Goal: Task Accomplishment & Management: Manage account settings

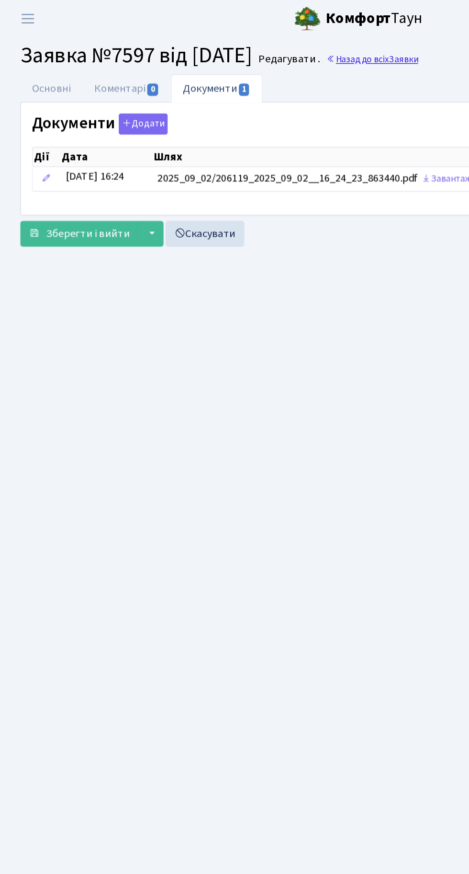
click at [292, 41] on link "Назад до всіх Заявки" at bounding box center [262, 41] width 65 height 9
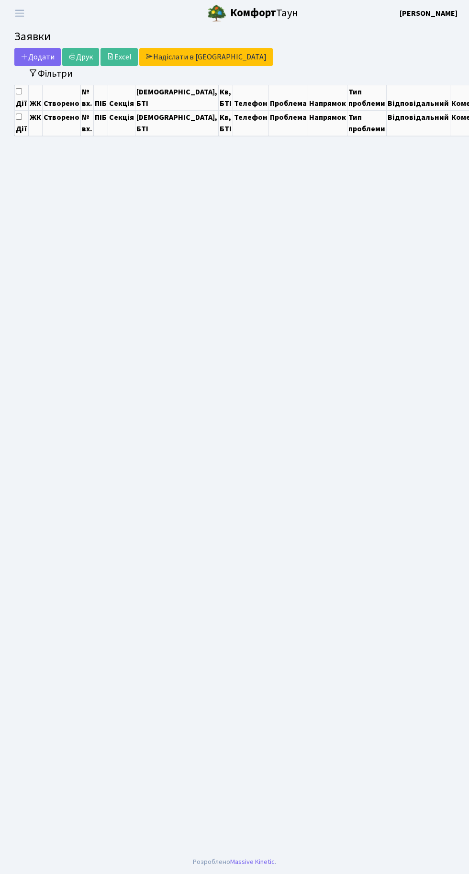
select select "25"
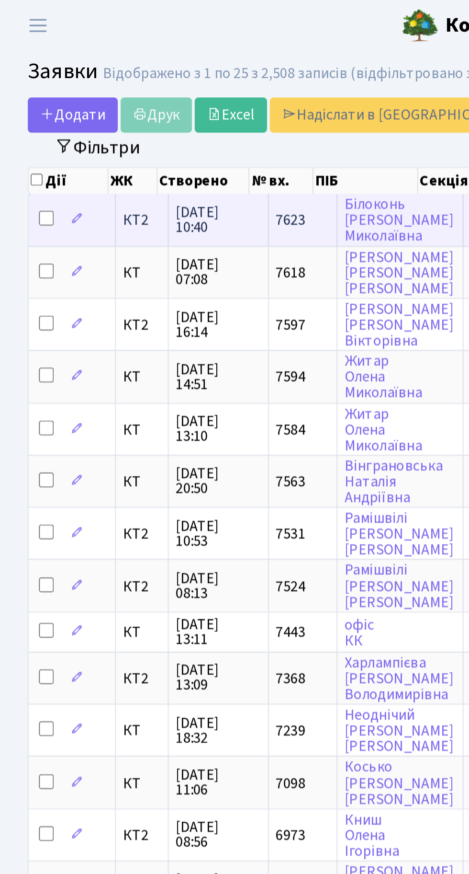
click at [22, 109] on input "checkbox" at bounding box center [24, 113] width 8 height 8
checkbox input "true"
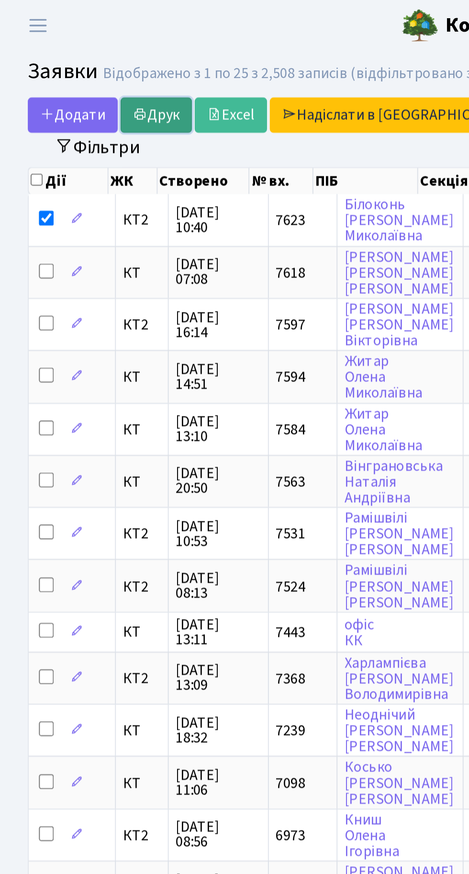
click at [86, 56] on link "Друк" at bounding box center [80, 59] width 37 height 18
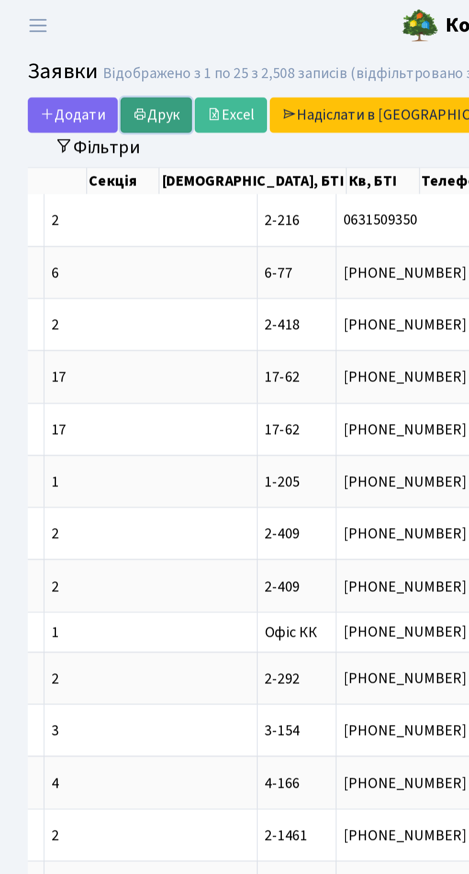
scroll to position [0, 260]
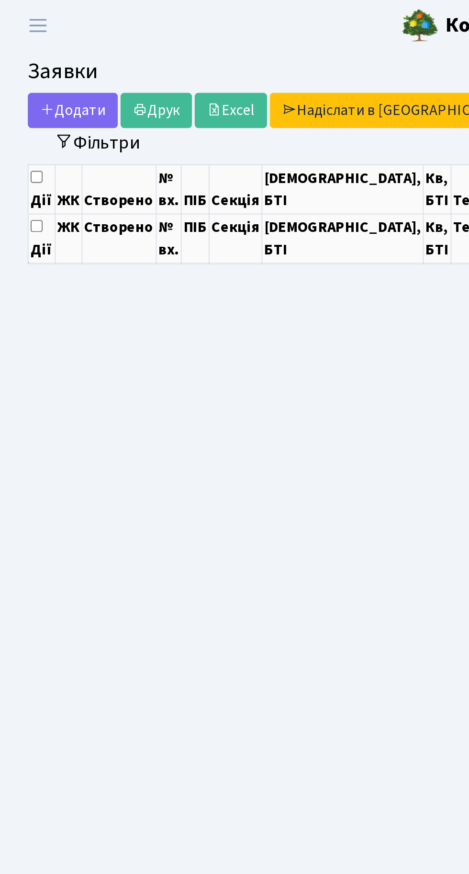
select select "25"
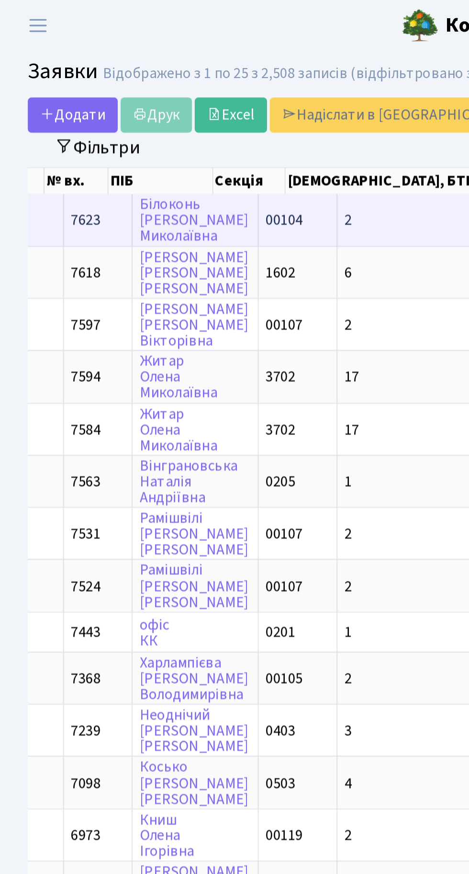
click at [190, 112] on td "2" at bounding box center [229, 113] width 110 height 26
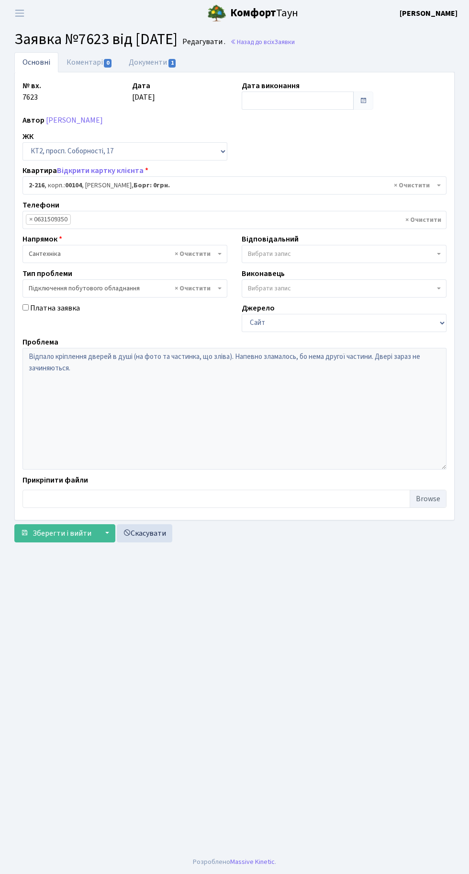
select select "15258"
select select "21"
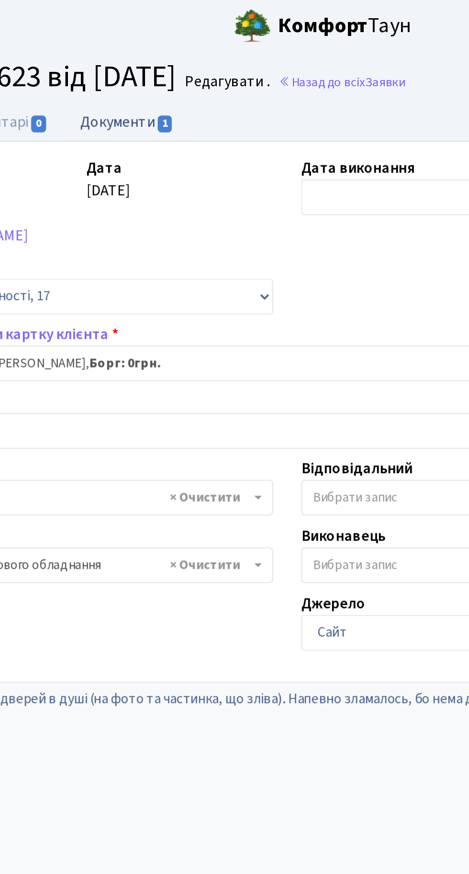
click at [154, 58] on link "Документи 1" at bounding box center [153, 62] width 64 height 20
select select "25"
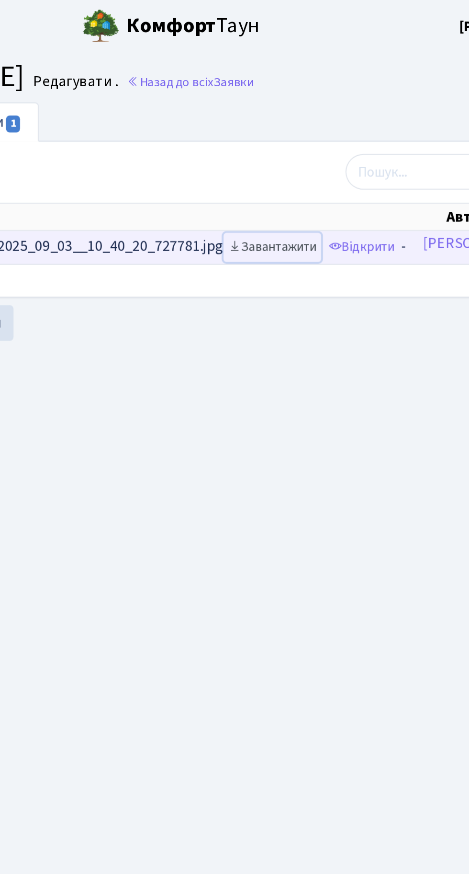
click at [316, 122] on link "Завантажити" at bounding box center [305, 126] width 50 height 15
